Goal: Information Seeking & Learning: Learn about a topic

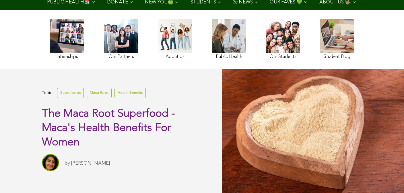
scroll to position [31, 0]
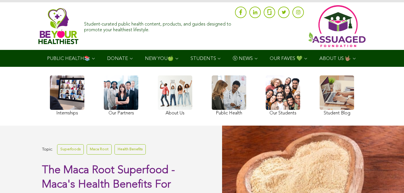
click at [319, 107] on link at bounding box center [336, 96] width 34 height 42
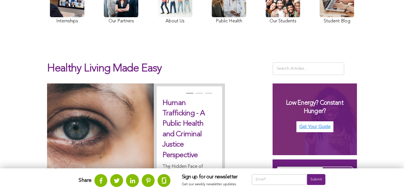
scroll to position [76, 0]
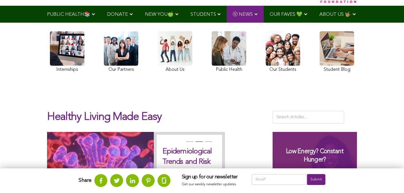
click at [212, 67] on link at bounding box center [229, 52] width 34 height 43
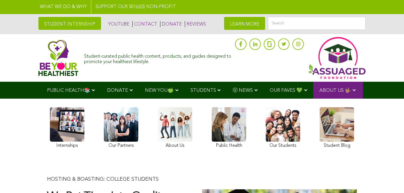
click at [130, 5] on link at bounding box center [202, 7] width 404 height 14
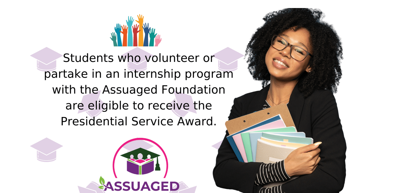
scroll to position [676, 0]
